Goal: Browse casually: Explore the website without a specific task or goal

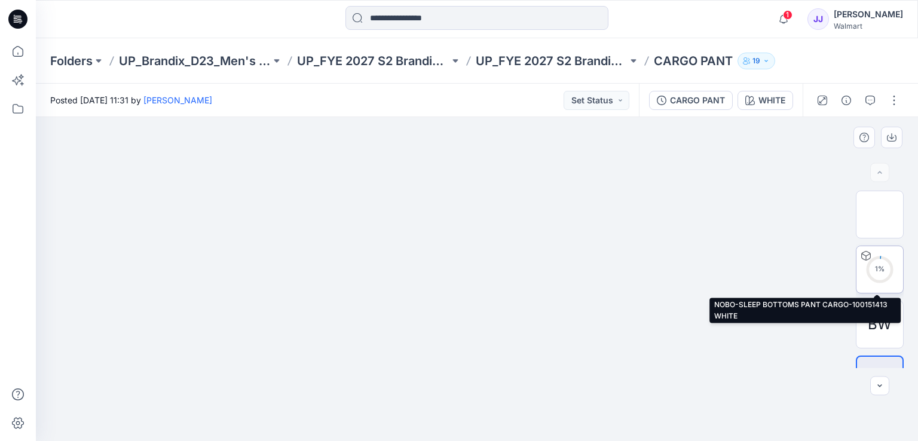
click at [883, 261] on circle at bounding box center [880, 269] width 24 height 24
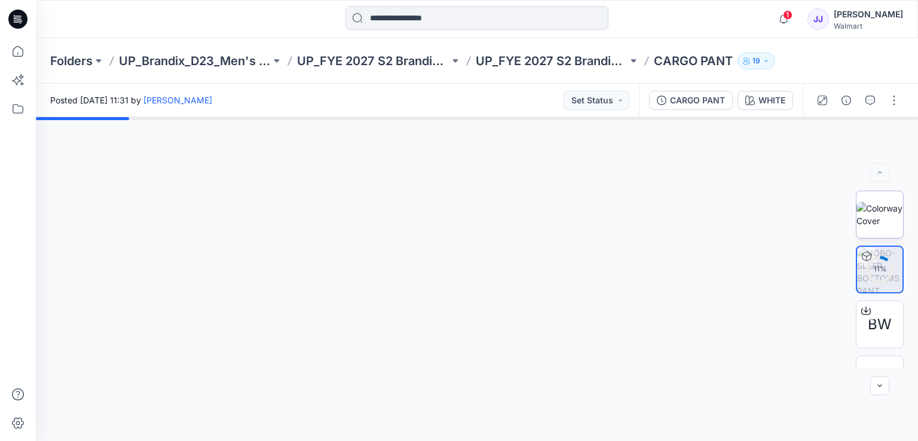
click at [866, 206] on img at bounding box center [880, 214] width 47 height 25
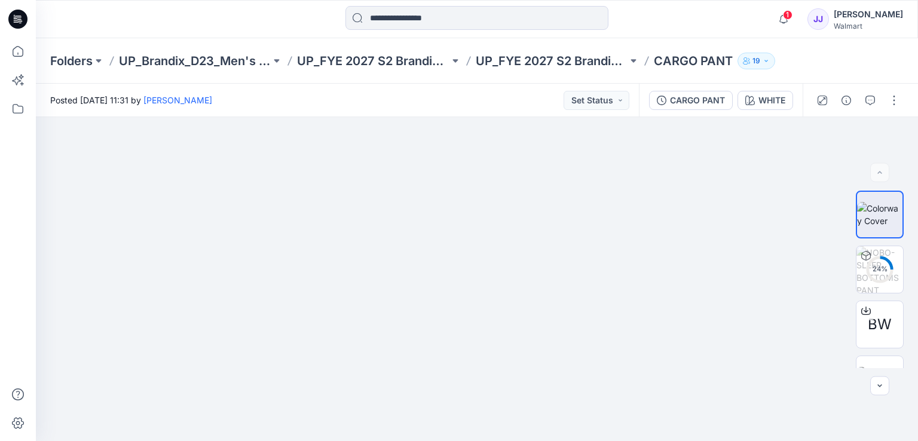
click at [11, 19] on icon at bounding box center [17, 19] width 19 height 19
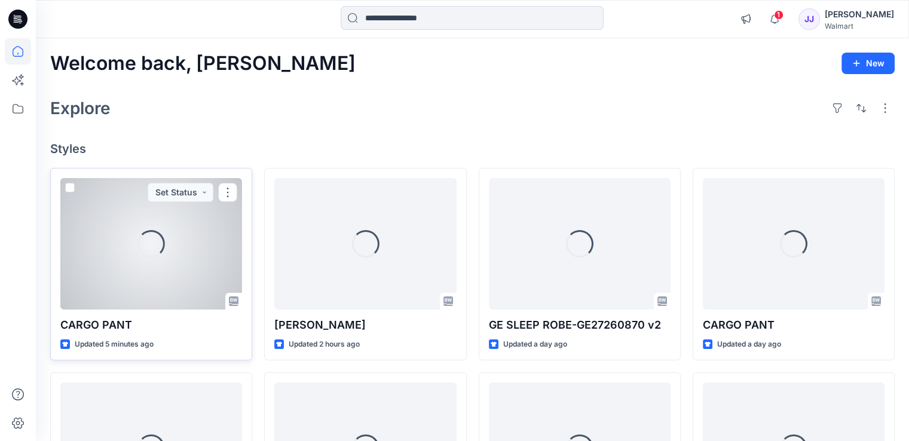
click at [169, 243] on div "Loading..." at bounding box center [151, 244] width 182 height 132
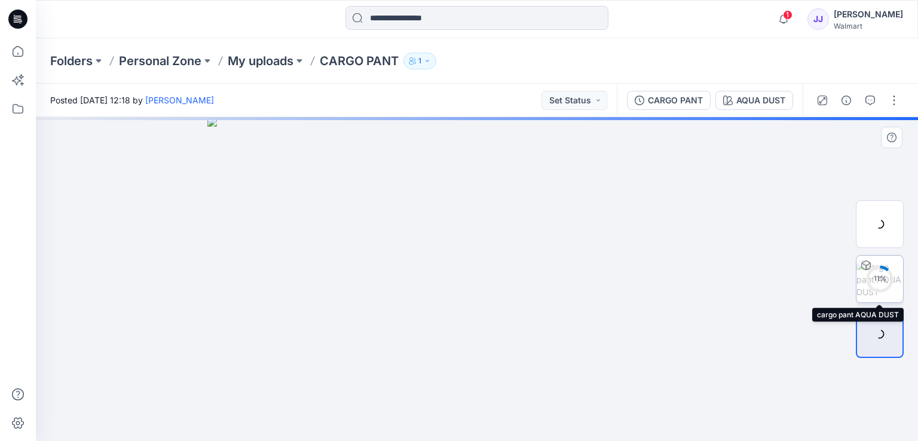
click at [883, 276] on div "11 %" at bounding box center [880, 279] width 29 height 10
